Goal: Task Accomplishment & Management: Complete application form

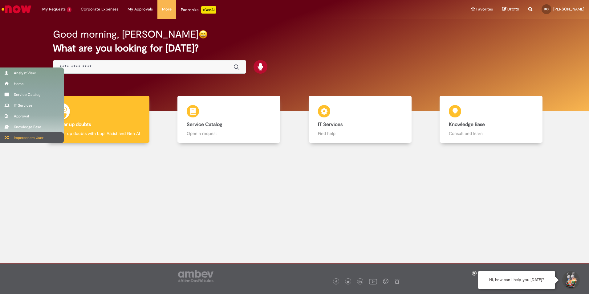
click at [11, 140] on div "Impersonate User" at bounding box center [32, 137] width 64 height 11
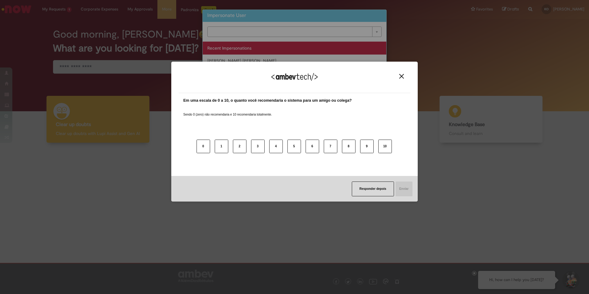
click at [260, 31] on div "Agradecemos seu feedback! Em uma escala de 0 a 10, o quanto você recomendaria o…" at bounding box center [294, 147] width 589 height 294
click at [405, 77] on button "Close" at bounding box center [402, 76] width 8 height 5
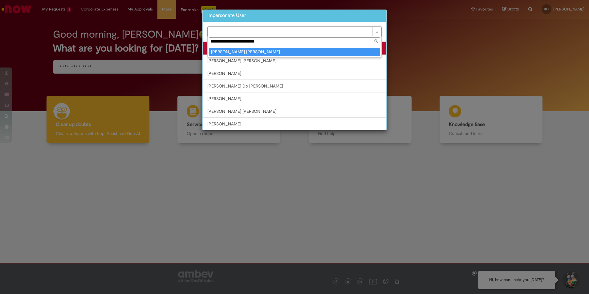
type input "**********"
type input "********"
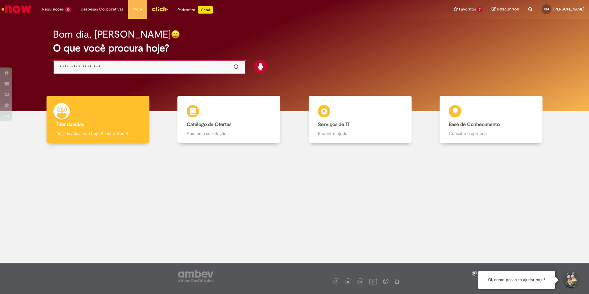
click at [84, 67] on input "Basta digitar aqui" at bounding box center [143, 67] width 168 height 7
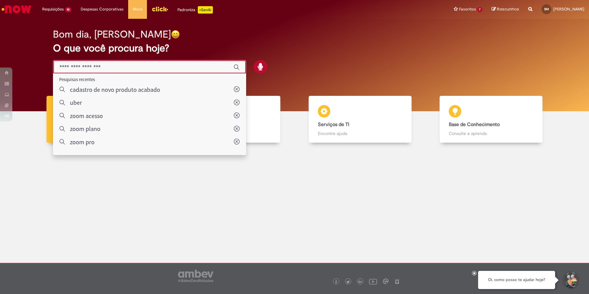
click at [183, 48] on body "Pular para o conteúdo da página Requisições 10 Exibir Todas as Solicitações Cad…" at bounding box center [294, 147] width 589 height 294
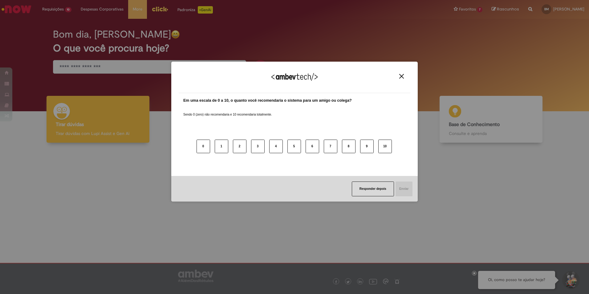
click at [403, 76] on img "Close" at bounding box center [401, 76] width 5 height 5
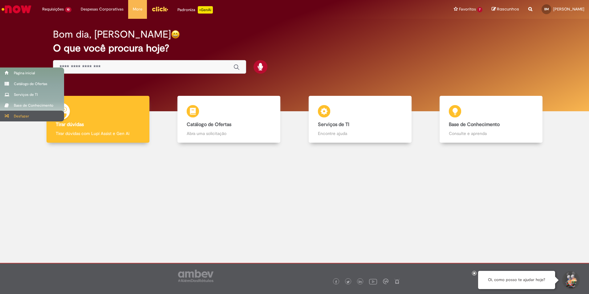
click at [14, 118] on div "Desfazer" at bounding box center [32, 116] width 64 height 11
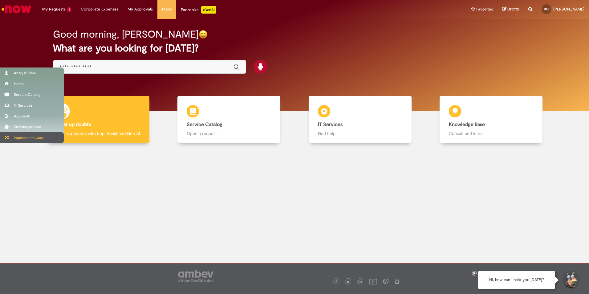
click at [12, 138] on div "Impersonate User" at bounding box center [32, 137] width 64 height 11
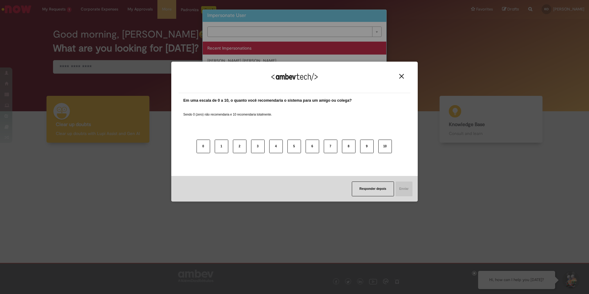
click at [399, 79] on div "Agradecemos seu feedback!" at bounding box center [295, 81] width 232 height 24
click at [403, 78] on img "Close" at bounding box center [401, 76] width 5 height 5
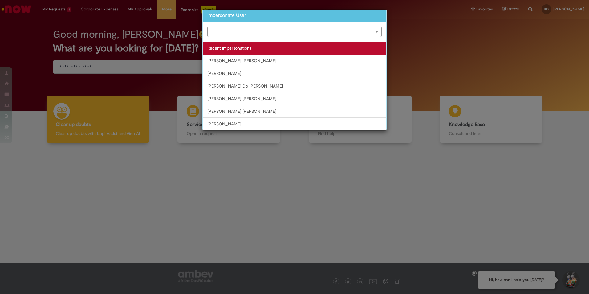
click at [228, 97] on link "[PERSON_NAME]" at bounding box center [295, 98] width 184 height 13
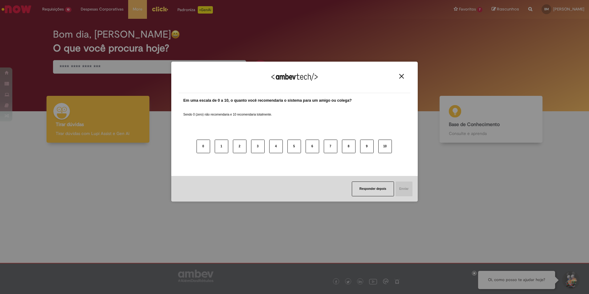
click at [403, 76] on img "Close" at bounding box center [401, 76] width 5 height 5
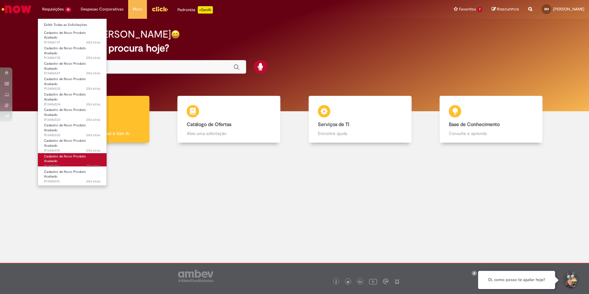
click at [64, 154] on span "Cadastro de Novo Produto Acabado" at bounding box center [65, 159] width 42 height 10
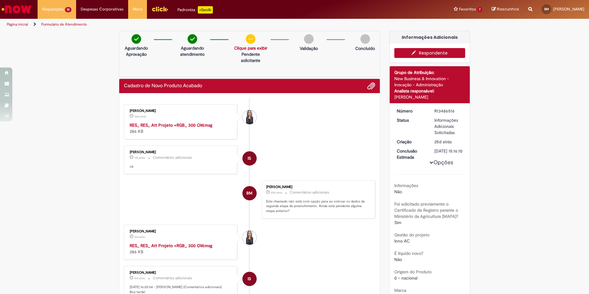
click at [423, 54] on button "Respondente" at bounding box center [430, 53] width 71 height 10
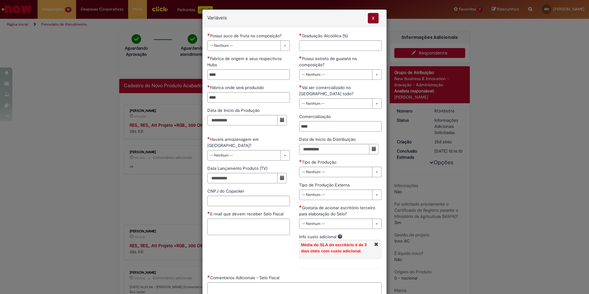
click at [370, 18] on span "X" at bounding box center [373, 18] width 11 height 10
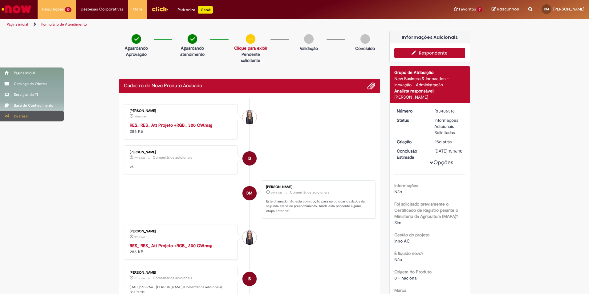
click at [11, 119] on div "Desfazer" at bounding box center [32, 116] width 64 height 11
